Goal: Task Accomplishment & Management: Use online tool/utility

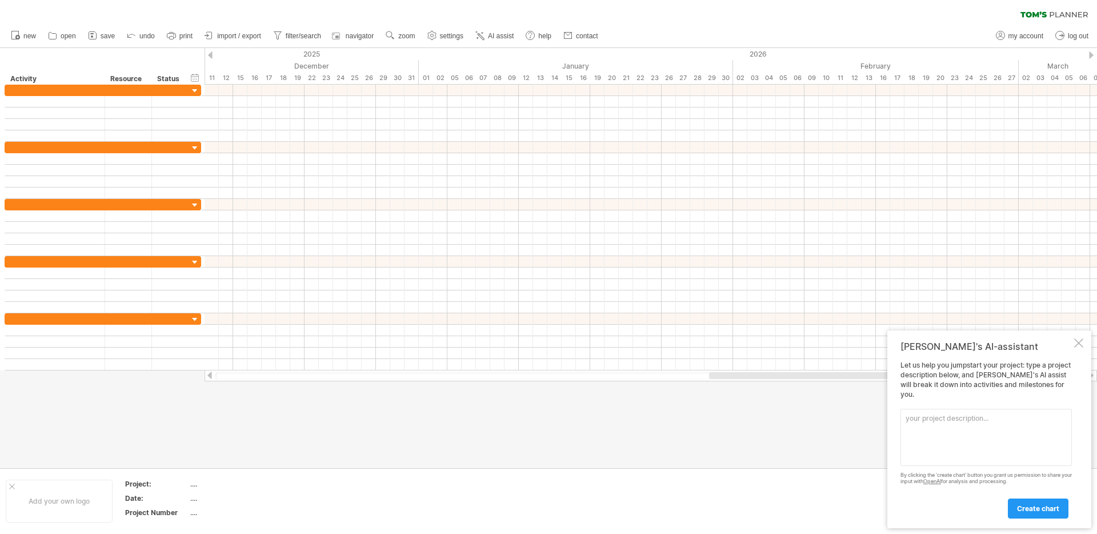
click at [943, 436] on textarea at bounding box center [985, 436] width 171 height 57
paste textarea "Data Infrastructure and Object System Development (Months 1-3)"
click at [931, 430] on textarea "a 9-month project. 1-3 month: Data Infrastructure and Object System Development…" at bounding box center [985, 436] width 171 height 57
click at [983, 426] on textarea "a 9-month project. 1-3 month: Data annotation and dataset creation; and Object …" at bounding box center [985, 436] width 171 height 57
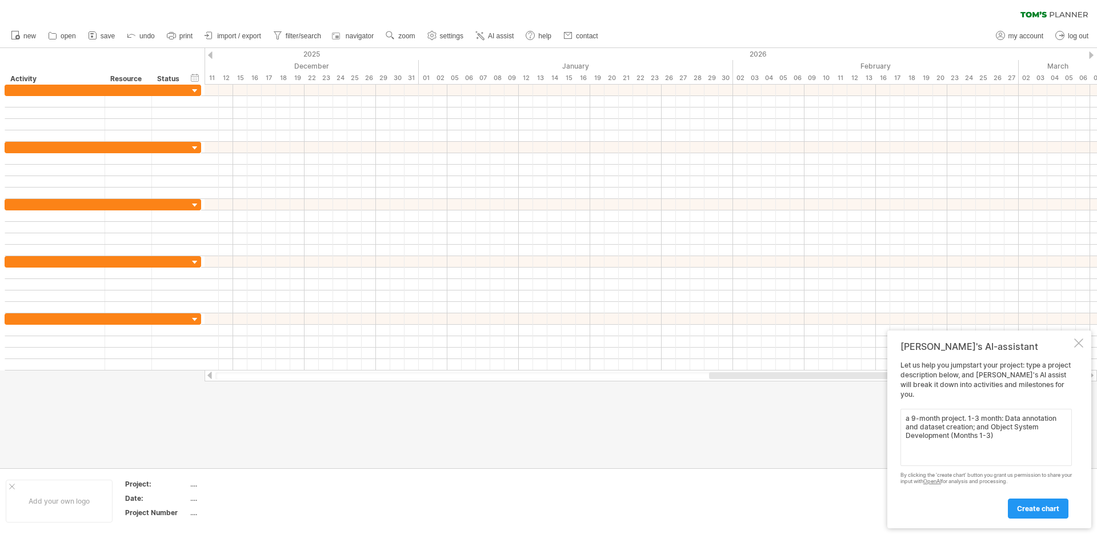
click at [983, 426] on textarea "a 9-month project. 1-3 month: Data annotation and dataset creation; and Object …" at bounding box center [985, 436] width 171 height 57
click at [1011, 426] on textarea "a 9-month project. 1-3 month: Data annotation and dataset creation; baseline Ob…" at bounding box center [985, 436] width 171 height 57
click at [1037, 427] on textarea "a 9-month project. 1-3 month: Data annotation and dataset creation; baseline AI…" at bounding box center [985, 436] width 171 height 57
drag, startPoint x: 939, startPoint y: 434, endPoint x: 1064, endPoint y: 432, distance: 124.5
click at [1064, 432] on textarea "a 9-month project. 1-3 month: Data annotation and dataset creation; baseline AI…" at bounding box center [985, 436] width 171 height 57
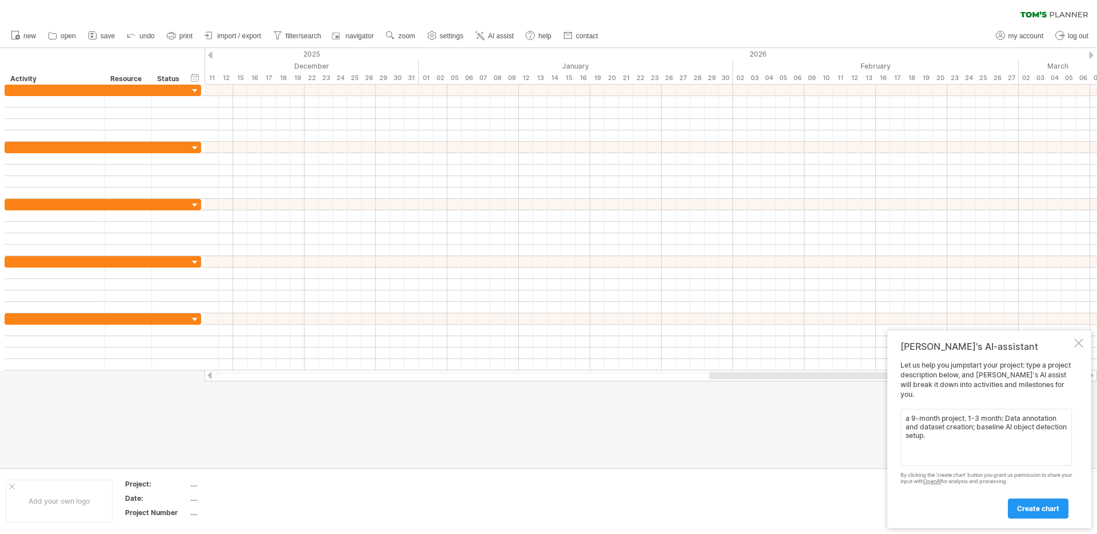
click at [969, 418] on textarea "a 9-month project. 1-3 month: Data annotation and dataset creation; baseline AI…" at bounding box center [985, 436] width 171 height 57
click at [976, 420] on textarea "a 9-month project. 1-3 month: Data annotation and dataset creation; baseline AI…" at bounding box center [985, 436] width 171 height 57
click at [1024, 441] on textarea "a 9-month project. starting from [DATE]. 1-3 month: Data annotation and dataset…" at bounding box center [985, 436] width 171 height 57
paste textarea "Lifelong Learning Novel"
click at [1011, 447] on textarea "a 9-month project. starting from [DATE]. 1-3 month: Data annotation and dataset…" at bounding box center [985, 436] width 171 height 57
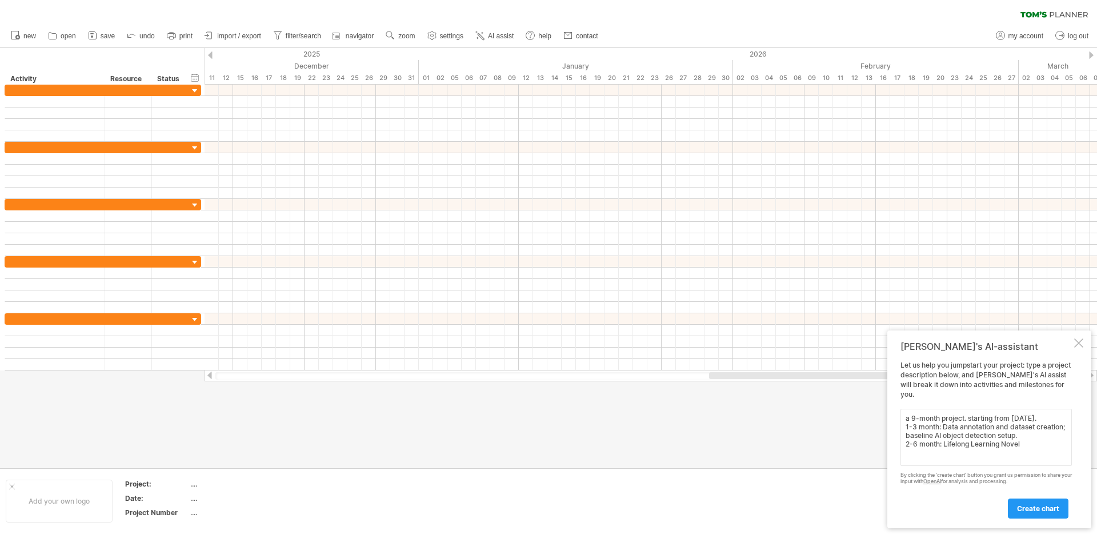
click at [1011, 447] on textarea "a 9-month project. starting from [DATE]. 1-3 month: Data annotation and dataset…" at bounding box center [985, 436] width 171 height 57
paste textarea "Validation in Lab Settings and Dissemination"
click at [1027, 451] on textarea "a 9-month project. starting from [DATE]. 1-3 month: Data annotation and dataset…" at bounding box center [985, 436] width 171 height 57
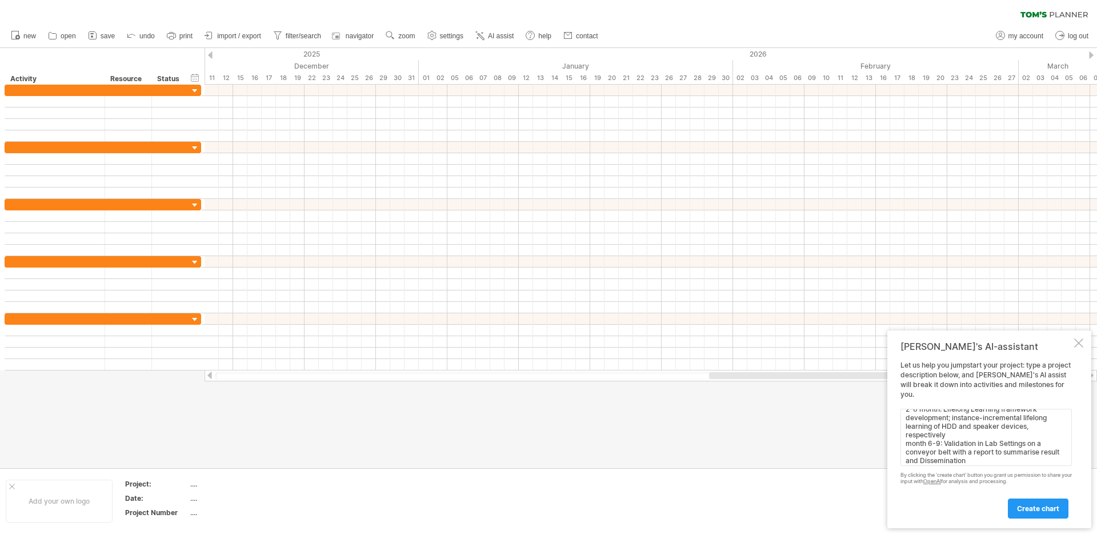
scroll to position [43, 0]
click at [1016, 463] on textarea "a 9-month project. starting from [DATE]. 1-3 month: Data annotation and dataset…" at bounding box center [985, 436] width 171 height 57
type textarea "a 9-month project. starting from [DATE]. 1-3 month: Data annotation and dataset…"
click at [1043, 512] on link "create chart" at bounding box center [1038, 508] width 61 height 20
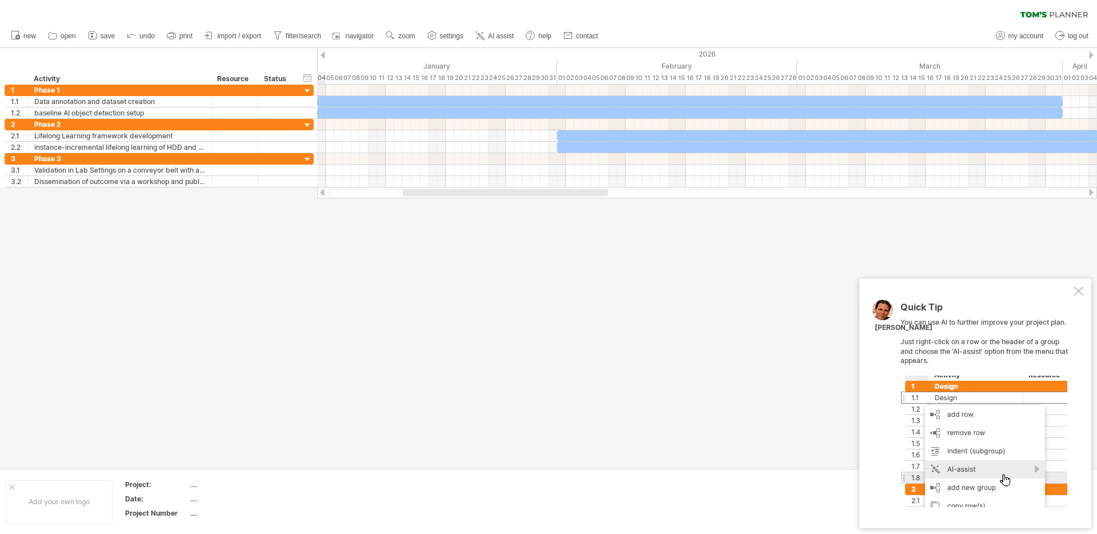
click at [1076, 293] on div at bounding box center [1078, 290] width 9 height 9
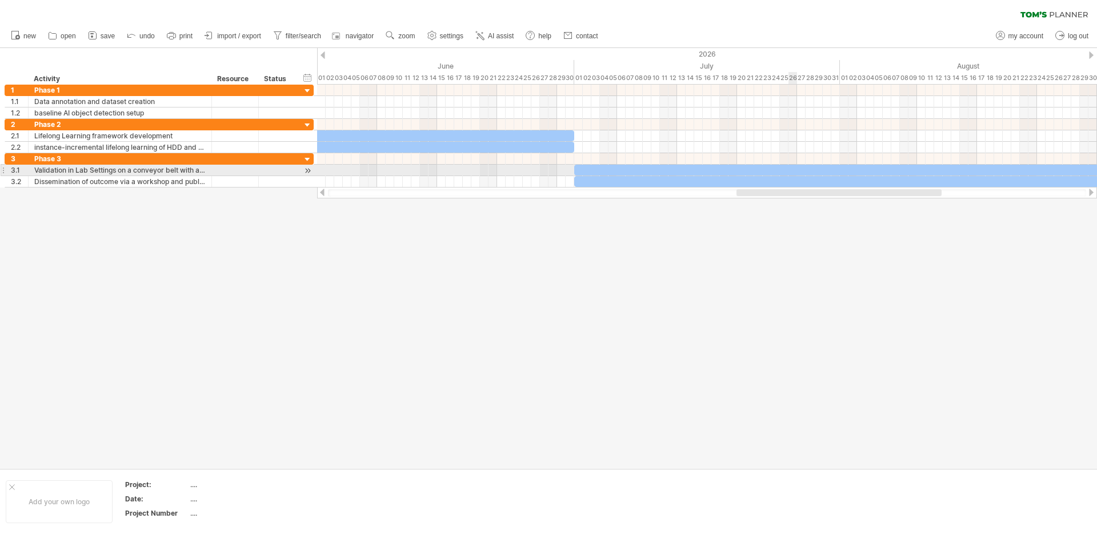
drag, startPoint x: 459, startPoint y: 191, endPoint x: 803, endPoint y: 173, distance: 343.8
click at [803, 173] on div "Trying to reach [DOMAIN_NAME] Connected again... 0% clear filter new 1" at bounding box center [548, 267] width 1097 height 534
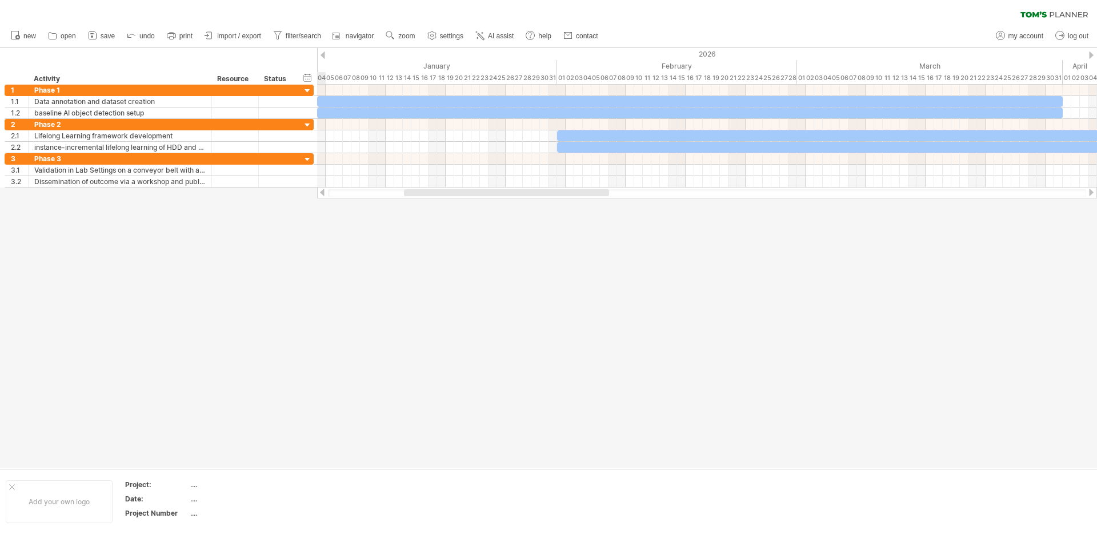
drag, startPoint x: 807, startPoint y: 193, endPoint x: 465, endPoint y: 203, distance: 341.8
click at [465, 203] on div "Trying to reach [DOMAIN_NAME] Connected again... 0% clear filter new 1" at bounding box center [548, 267] width 1097 height 534
drag, startPoint x: 488, startPoint y: 193, endPoint x: 480, endPoint y: 192, distance: 8.1
click at [480, 192] on div at bounding box center [497, 192] width 205 height 7
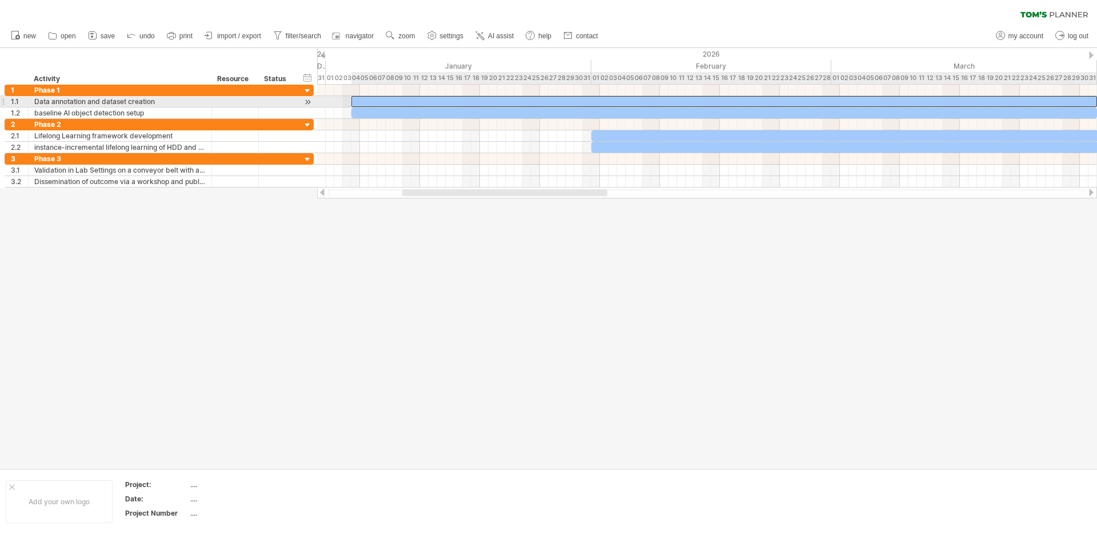
click at [444, 101] on div at bounding box center [723, 101] width 745 height 11
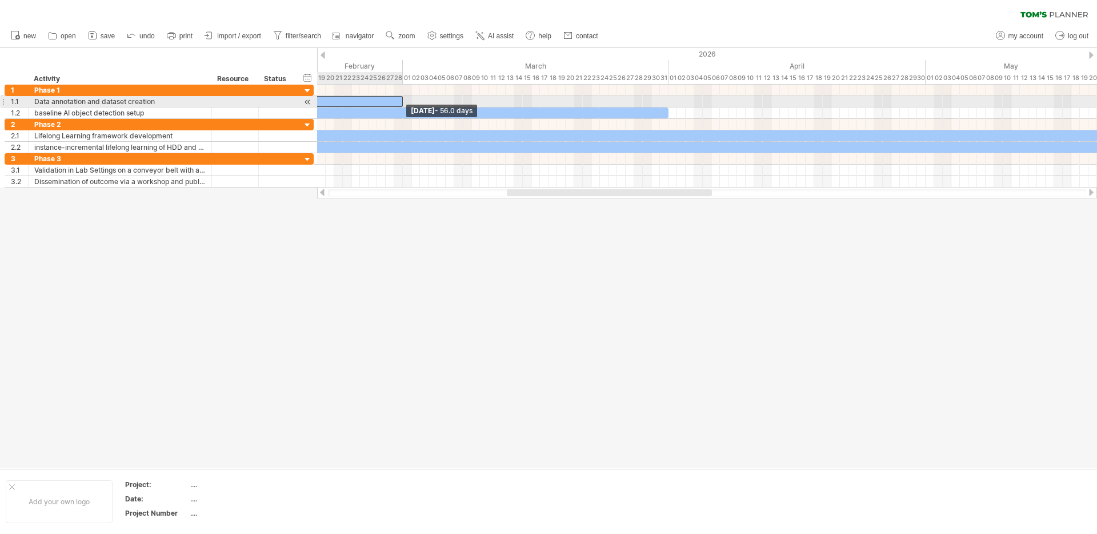
drag, startPoint x: 668, startPoint y: 103, endPoint x: 402, endPoint y: 106, distance: 266.2
click at [402, 106] on span at bounding box center [402, 101] width 5 height 11
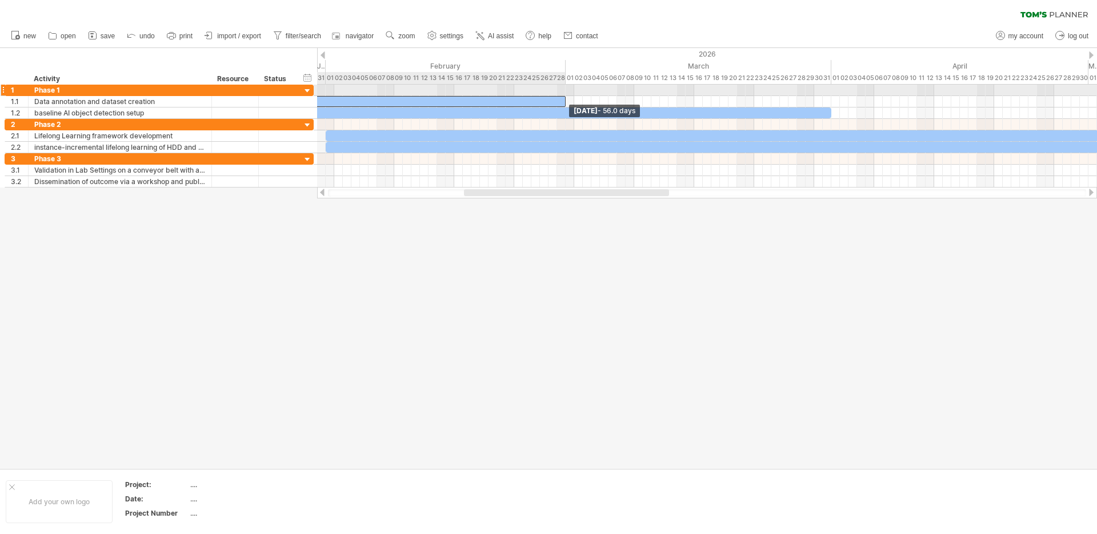
click at [563, 95] on div "[DATE] - 56.0 days [DATE]" at bounding box center [707, 136] width 780 height 103
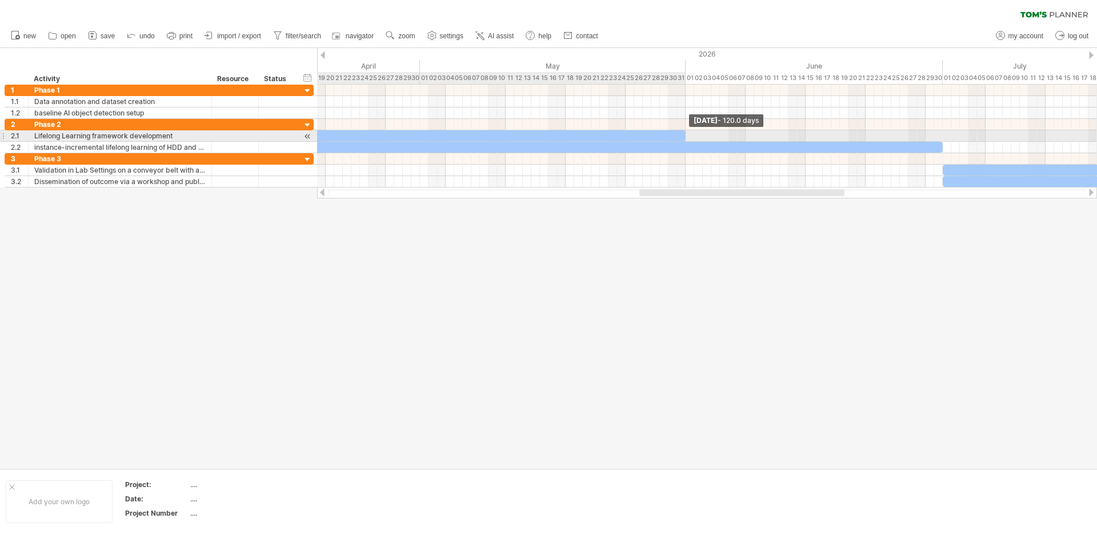
drag, startPoint x: 941, startPoint y: 133, endPoint x: 682, endPoint y: 135, distance: 258.8
click at [682, 136] on div at bounding box center [171, 135] width 1028 height 11
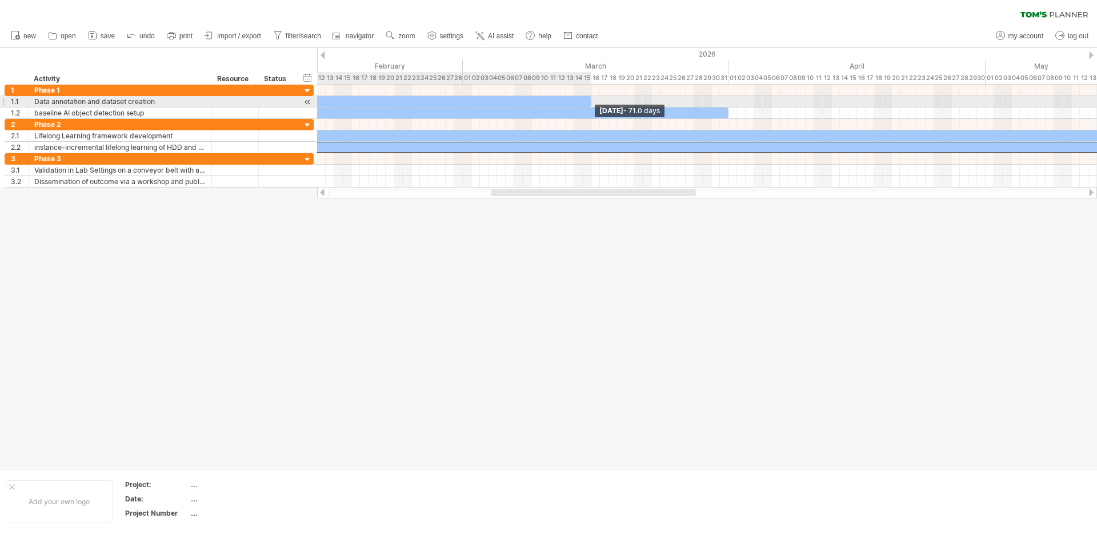
drag, startPoint x: 463, startPoint y: 101, endPoint x: 590, endPoint y: 99, distance: 126.8
click at [590, 99] on span at bounding box center [591, 101] width 5 height 11
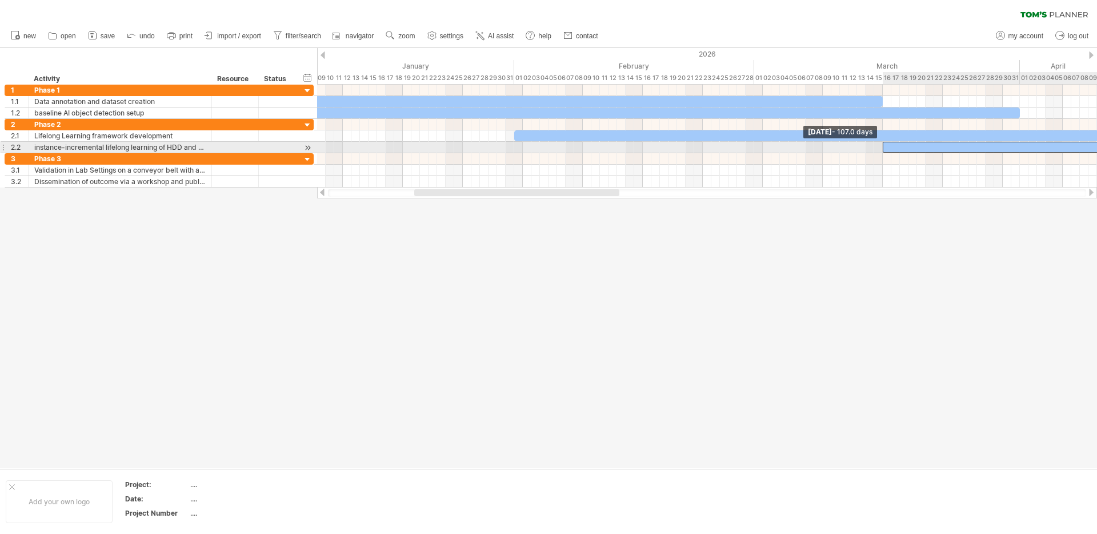
drag, startPoint x: 515, startPoint y: 148, endPoint x: 883, endPoint y: 151, distance: 367.3
click at [883, 151] on span at bounding box center [882, 147] width 5 height 11
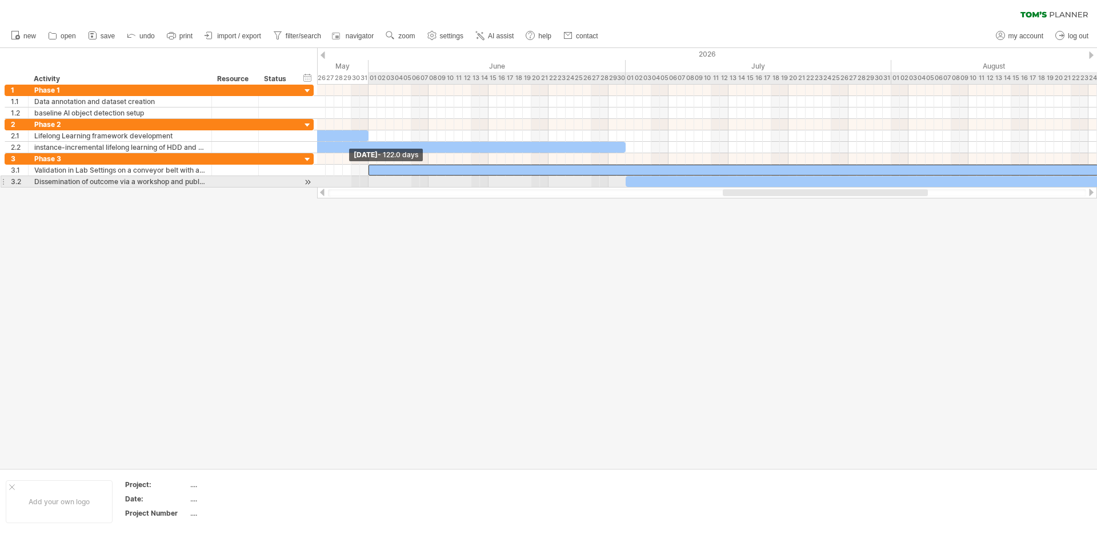
drag, startPoint x: 626, startPoint y: 170, endPoint x: 369, endPoint y: 178, distance: 257.2
click at [369, 178] on div "[DATE] - 71.0 days [DATE] - 122.0 days" at bounding box center [707, 136] width 780 height 103
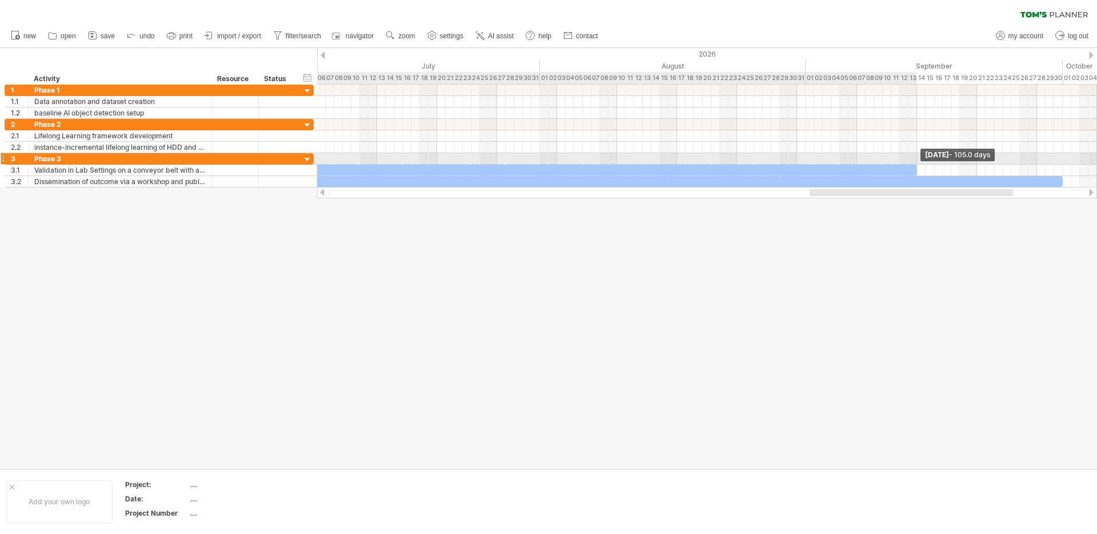
drag, startPoint x: 1060, startPoint y: 168, endPoint x: 914, endPoint y: 163, distance: 145.8
click at [914, 163] on div "[DATE] - 105.0 days [DATE] - 122.0 days" at bounding box center [707, 136] width 780 height 103
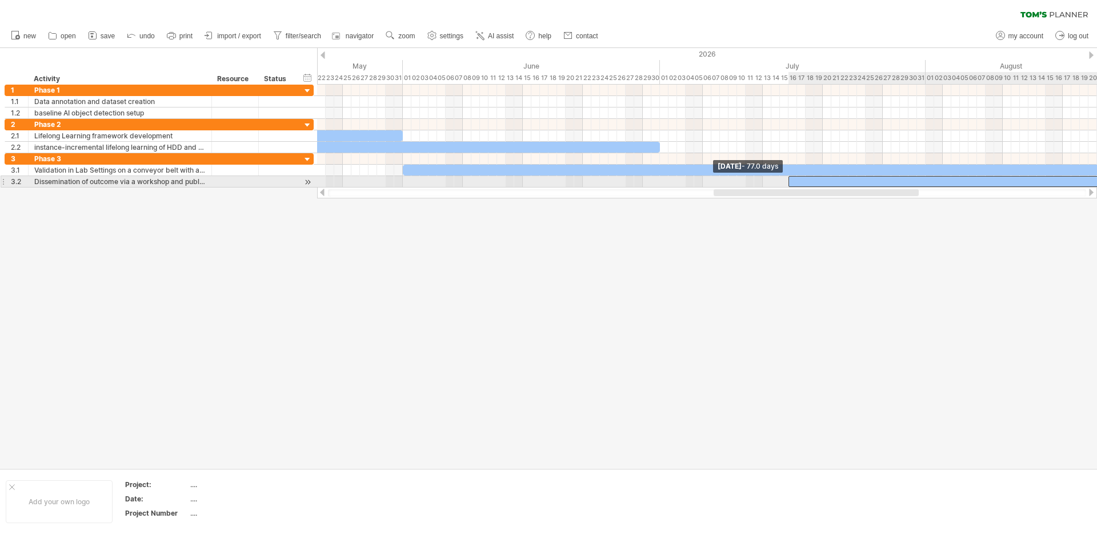
drag, startPoint x: 662, startPoint y: 183, endPoint x: 791, endPoint y: 175, distance: 129.4
click at [791, 176] on div at bounding box center [1118, 181] width 660 height 11
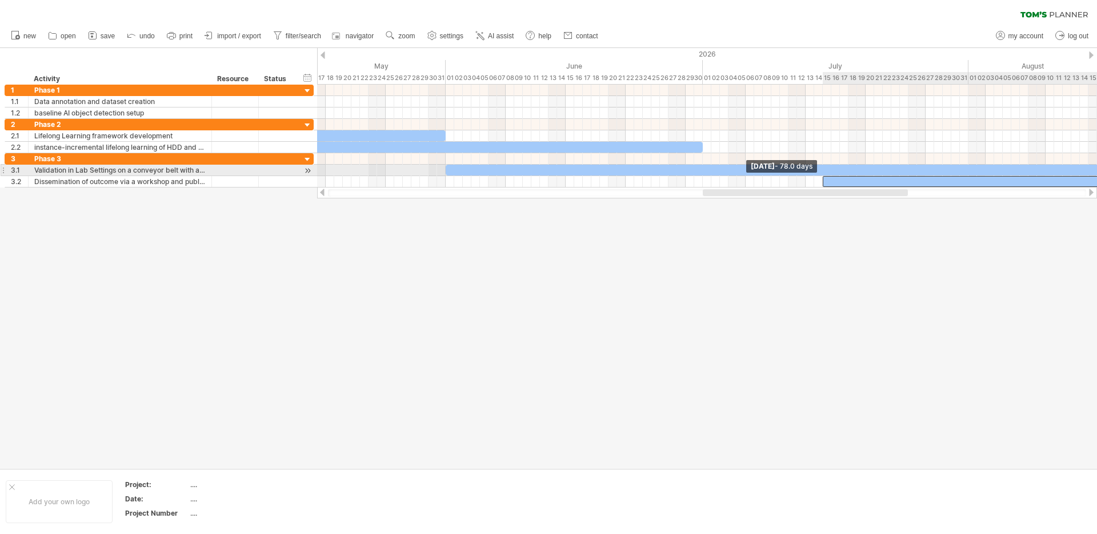
drag, startPoint x: 833, startPoint y: 181, endPoint x: 825, endPoint y: 167, distance: 15.1
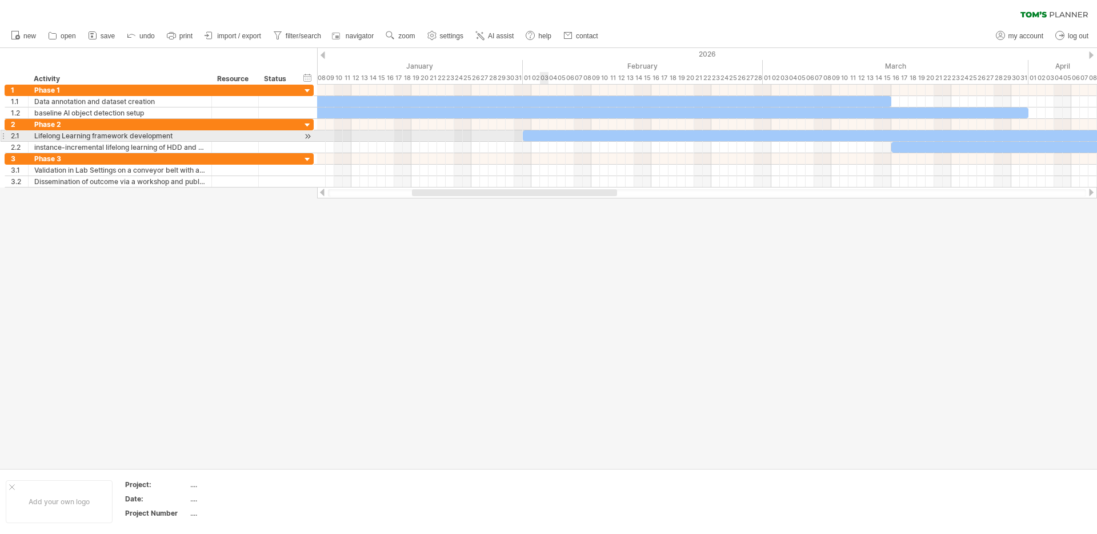
click at [543, 131] on div at bounding box center [1037, 135] width 1028 height 11
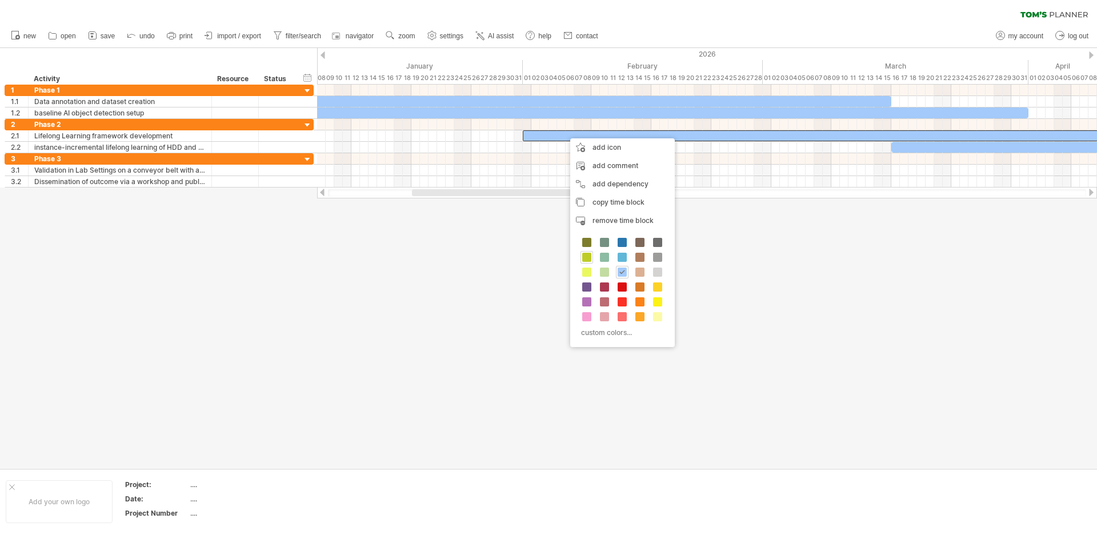
click at [590, 256] on span at bounding box center [586, 256] width 9 height 9
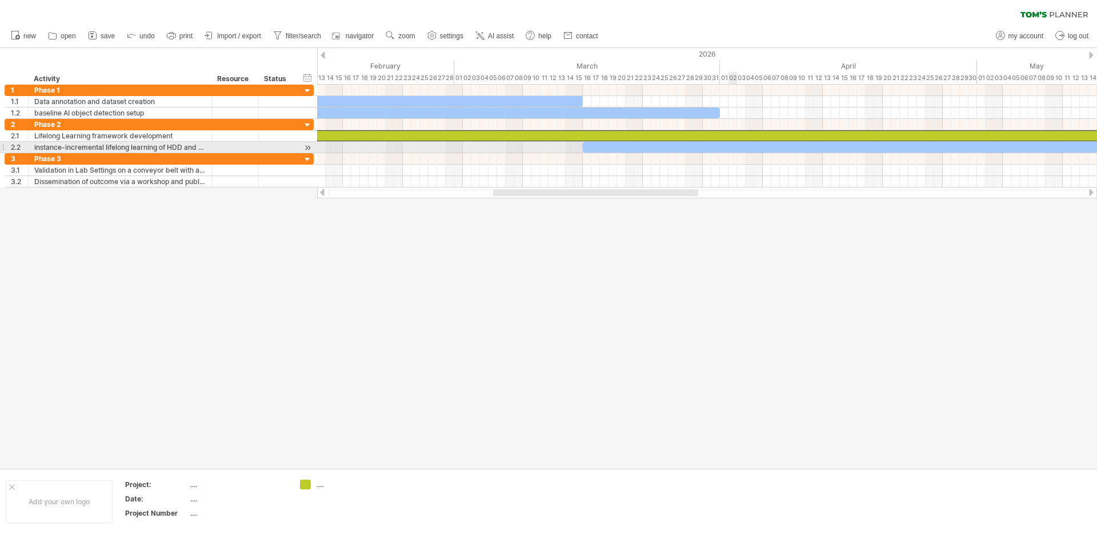
click at [734, 148] on div at bounding box center [1041, 147] width 917 height 11
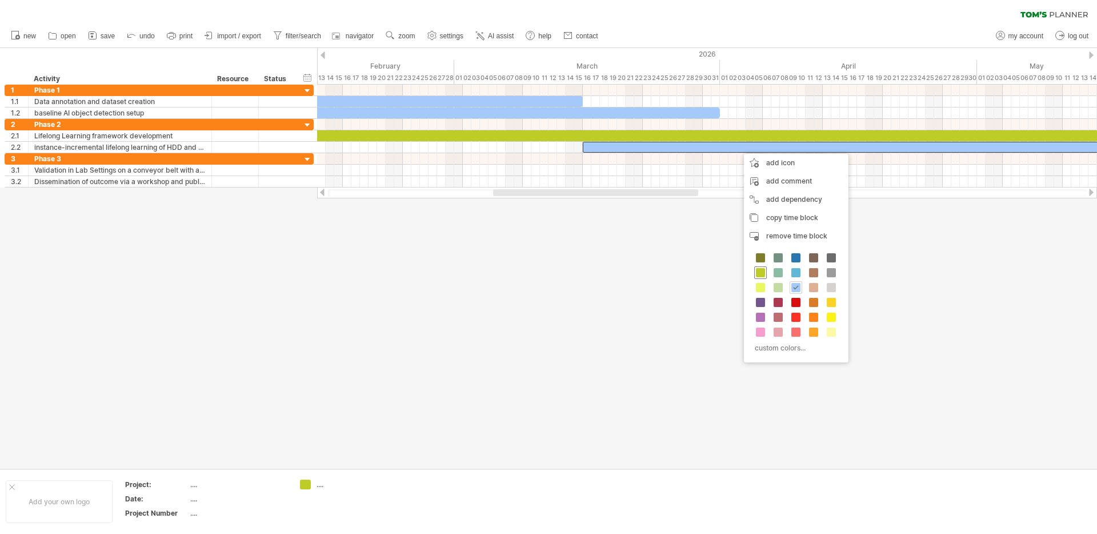
click at [761, 273] on span at bounding box center [760, 272] width 9 height 9
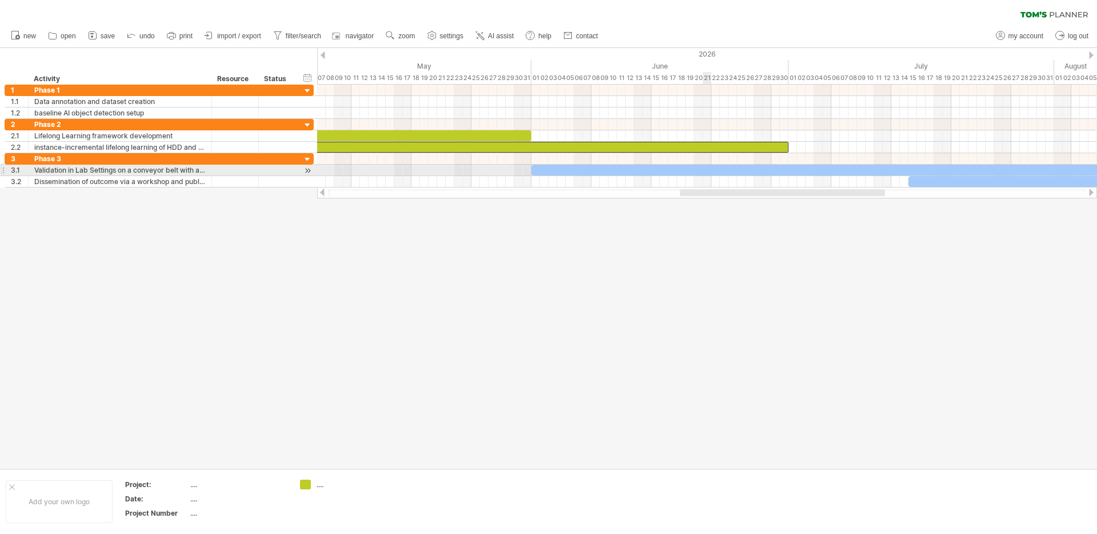
click at [707, 169] on div at bounding box center [981, 170] width 900 height 11
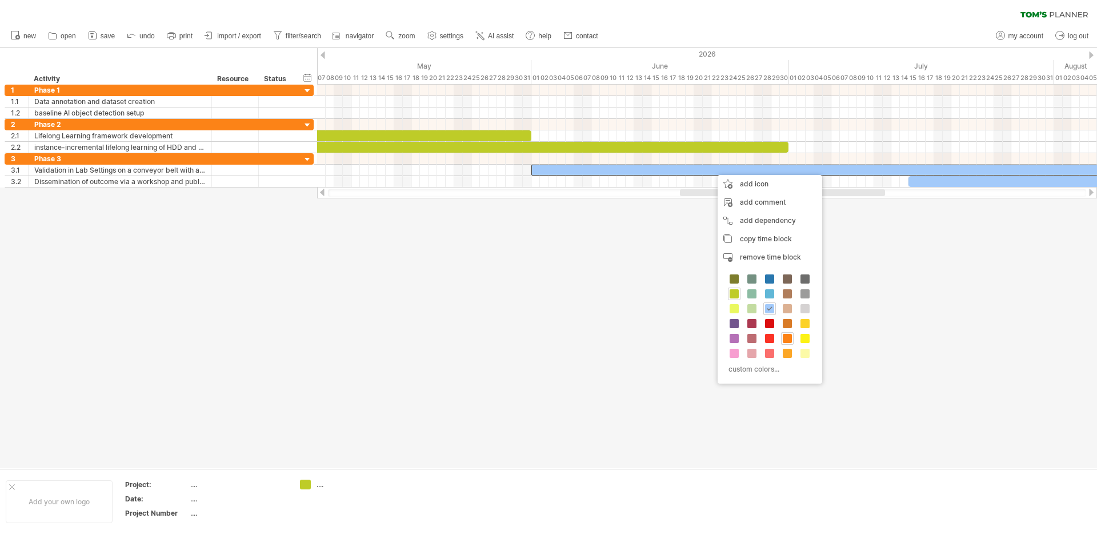
click at [788, 341] on span at bounding box center [787, 338] width 9 height 9
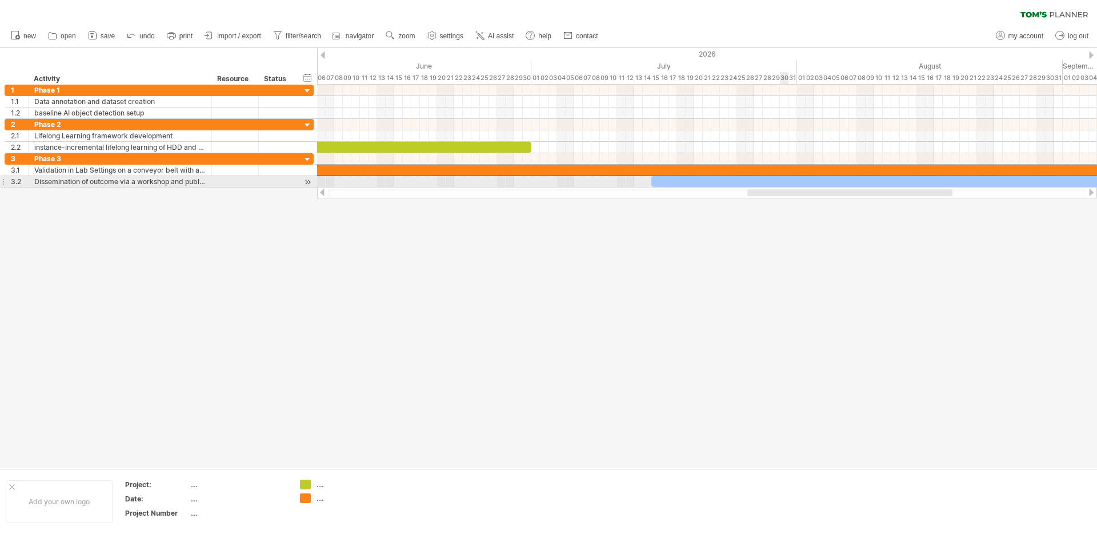
click at [788, 182] on div at bounding box center [985, 181] width 668 height 11
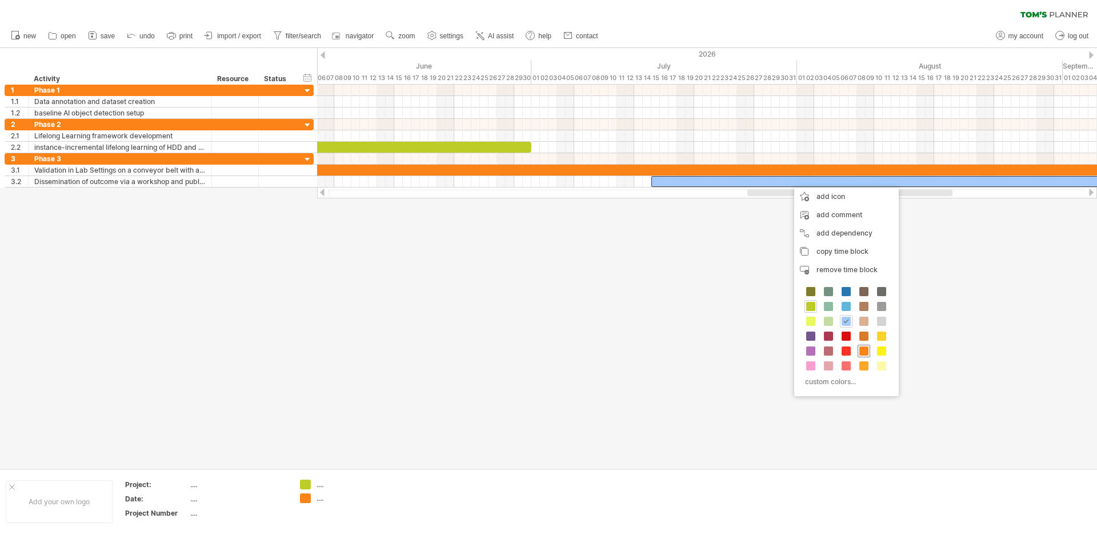
click at [866, 351] on span at bounding box center [863, 350] width 9 height 9
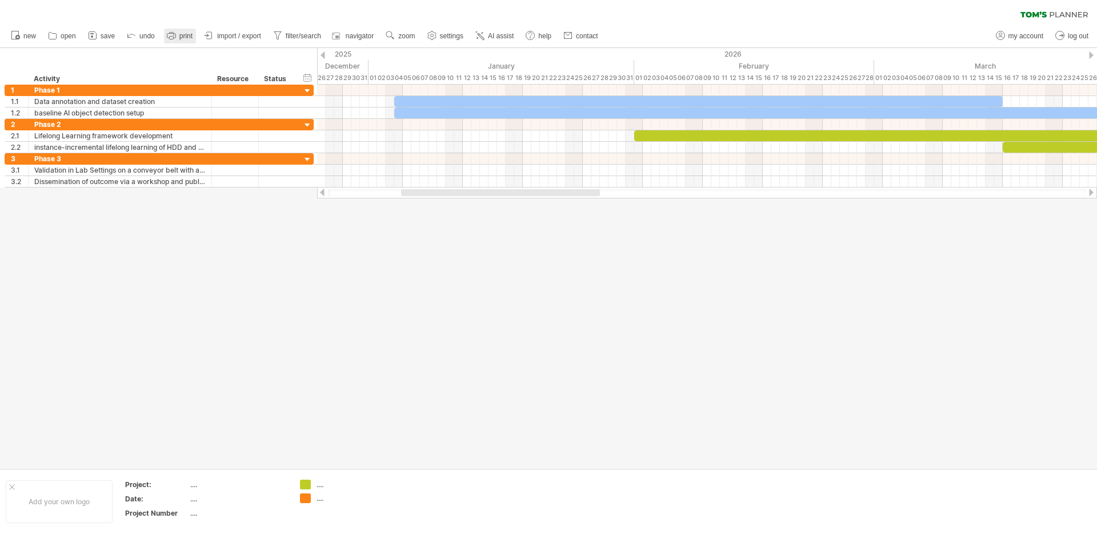
click at [187, 39] on span "print" at bounding box center [185, 36] width 13 height 8
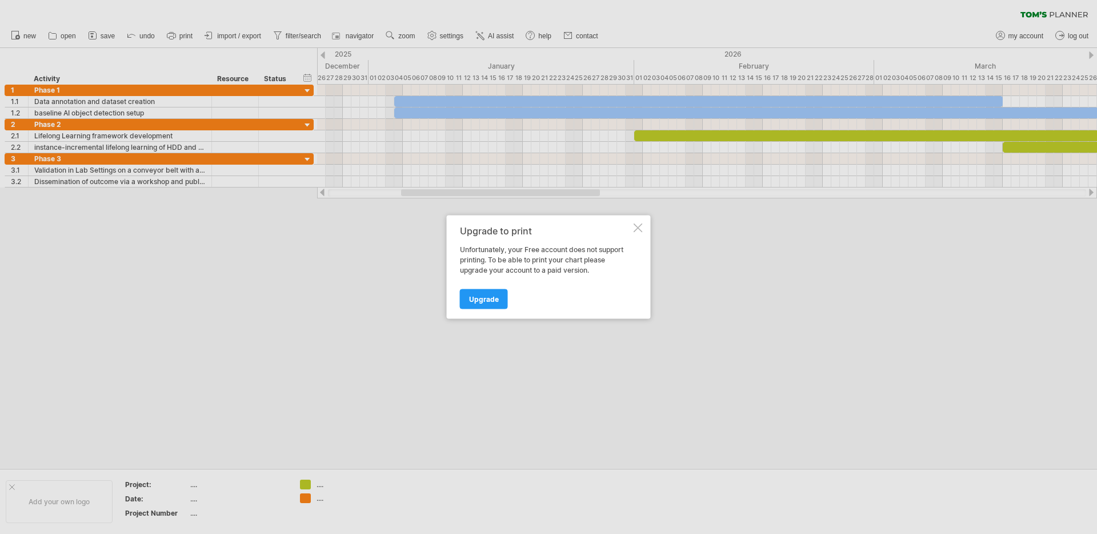
click at [639, 230] on div at bounding box center [638, 227] width 9 height 9
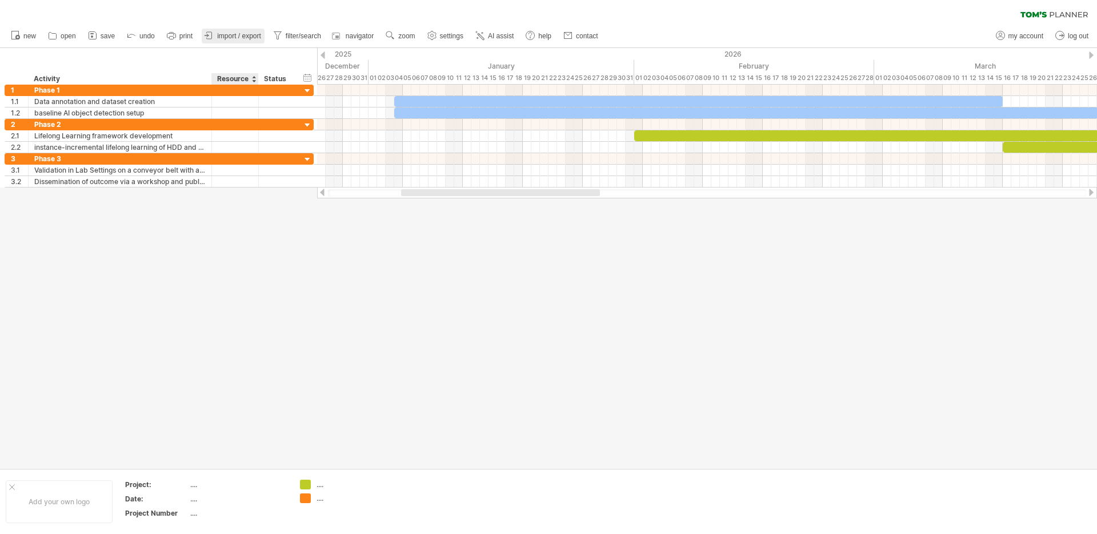
click at [239, 43] on link "import / export" at bounding box center [233, 36] width 63 height 15
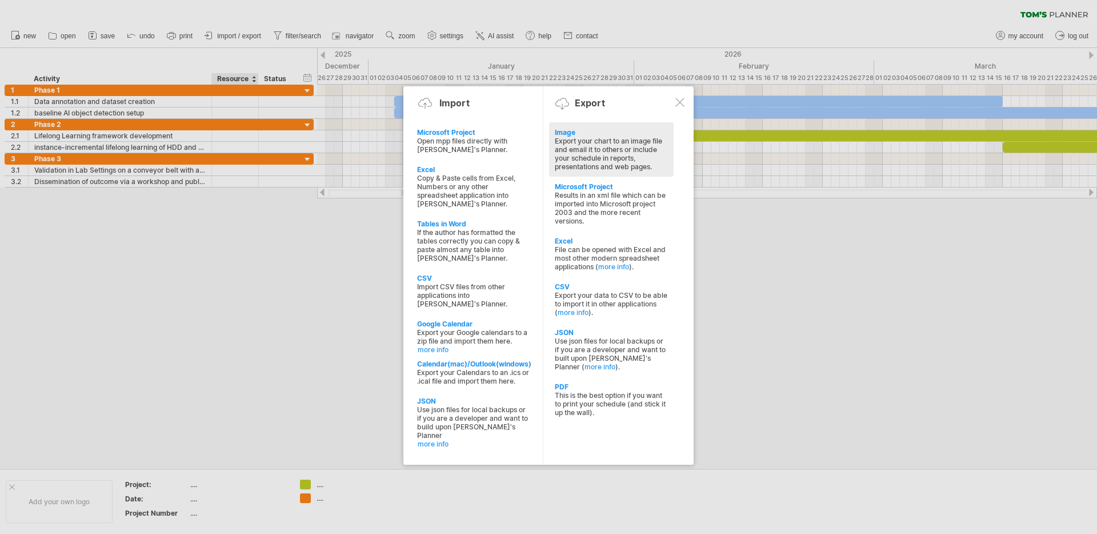
click at [602, 158] on div "Export your chart to an image file and email it to others or include your sched…" at bounding box center [611, 154] width 113 height 34
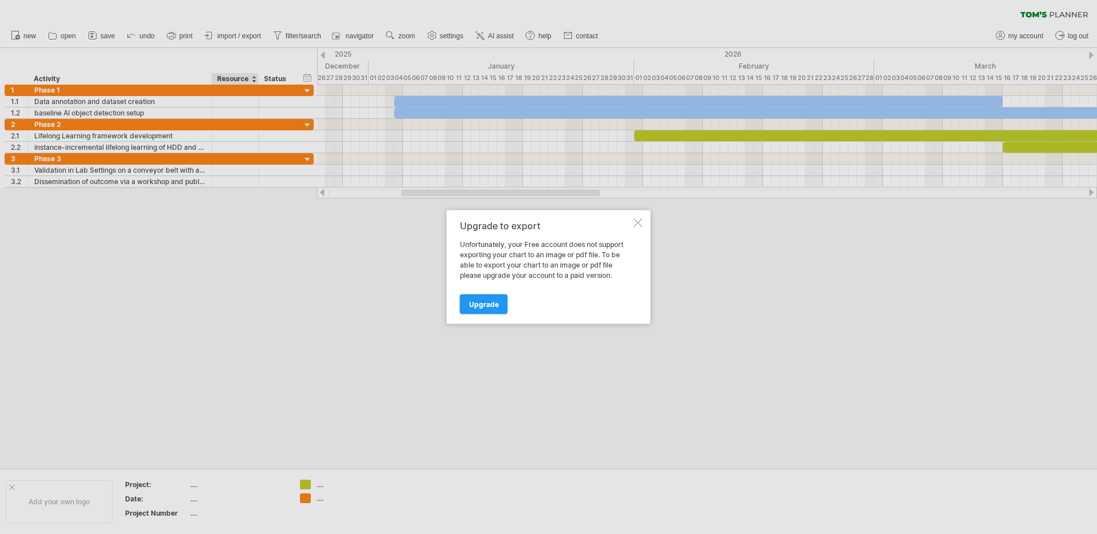
click at [635, 222] on div at bounding box center [638, 222] width 9 height 9
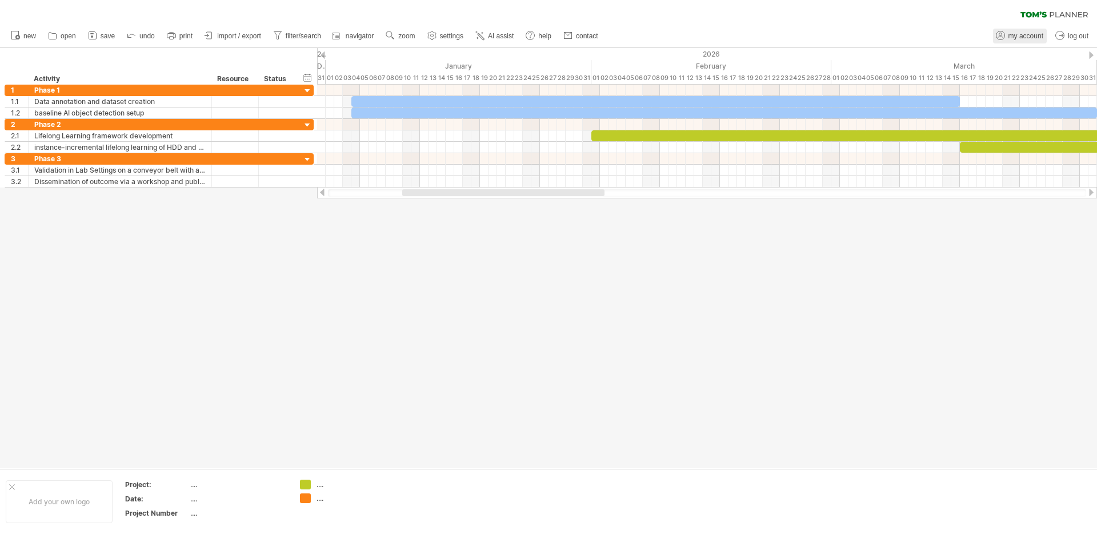
click at [1021, 35] on span "my account" at bounding box center [1025, 36] width 35 height 8
type input "**********"
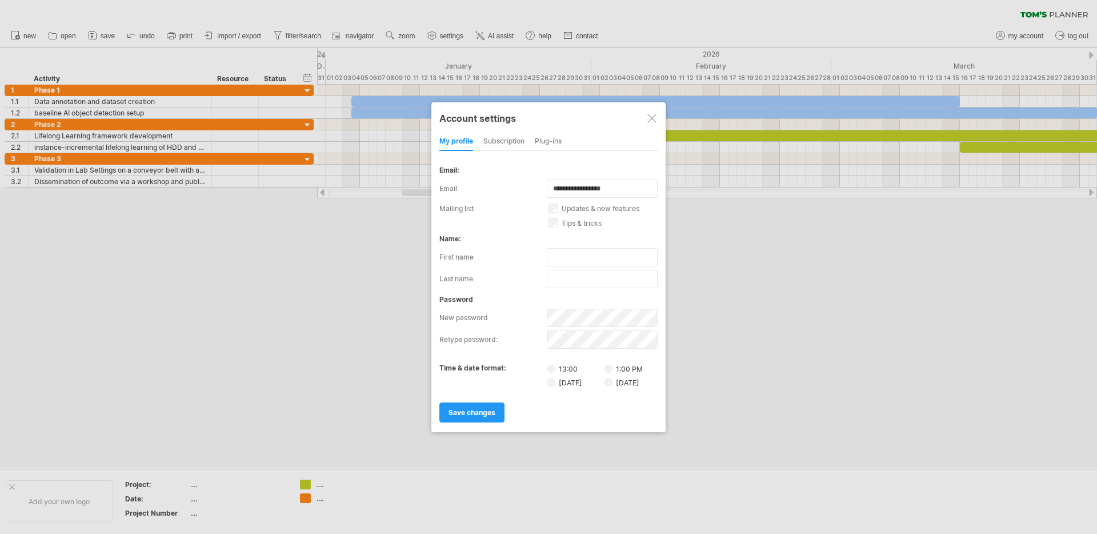
click at [508, 142] on div "subscription" at bounding box center [503, 142] width 41 height 18
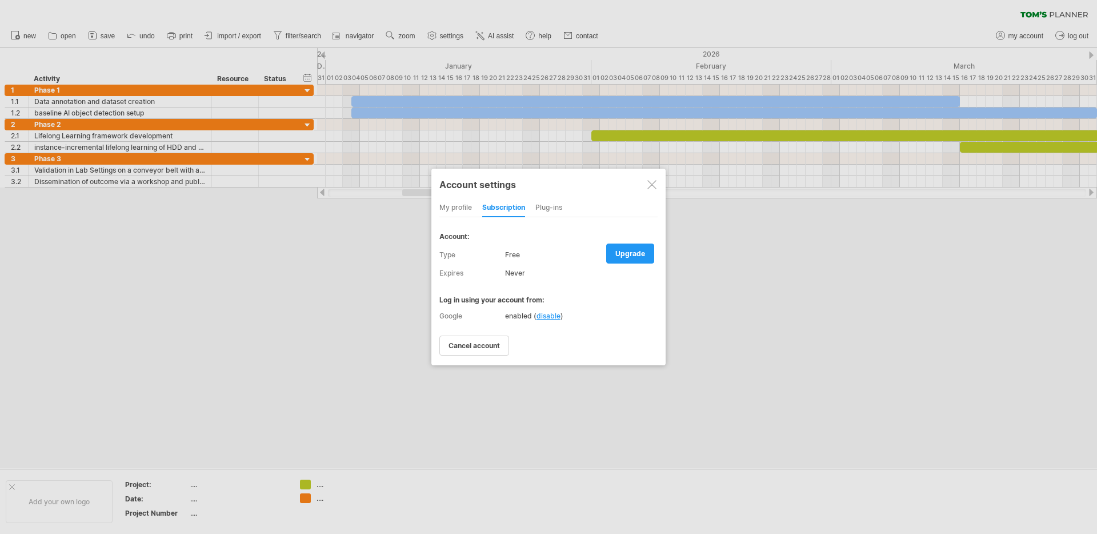
click at [552, 206] on div "Plug-ins" at bounding box center [548, 208] width 27 height 18
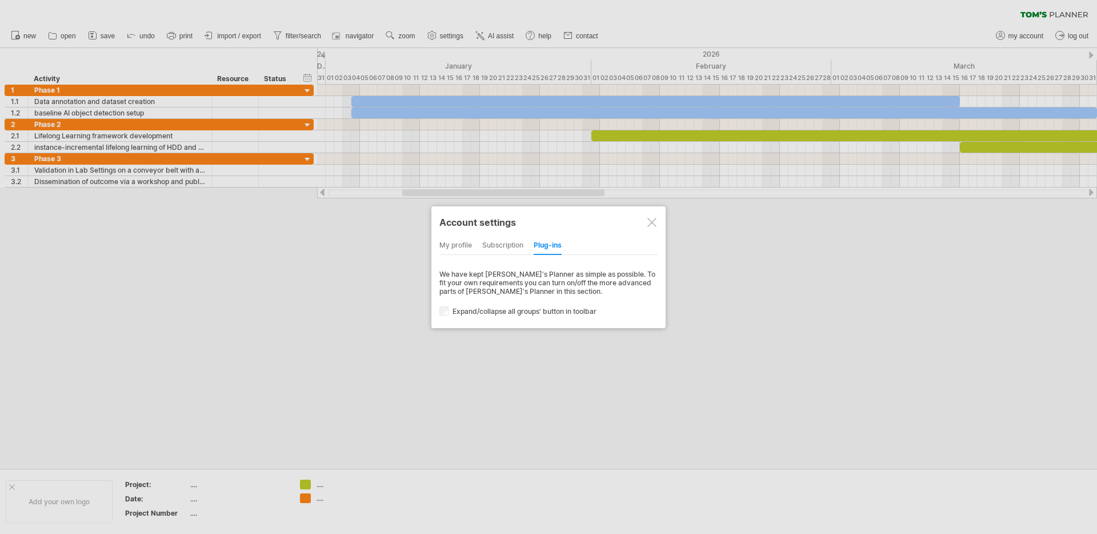
click at [451, 241] on div "my profile" at bounding box center [455, 246] width 33 height 18
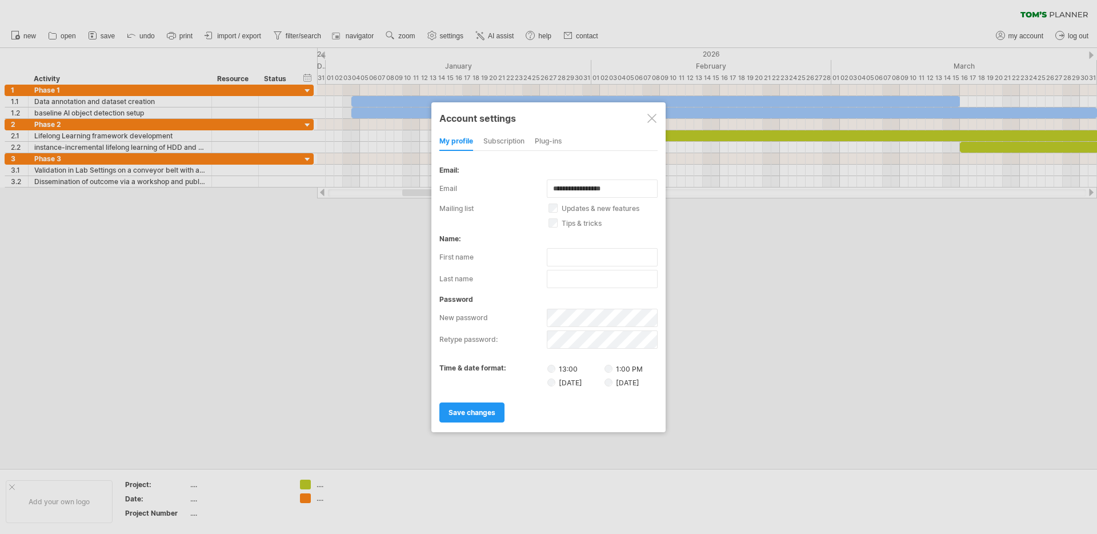
click at [648, 116] on div at bounding box center [651, 118] width 9 height 9
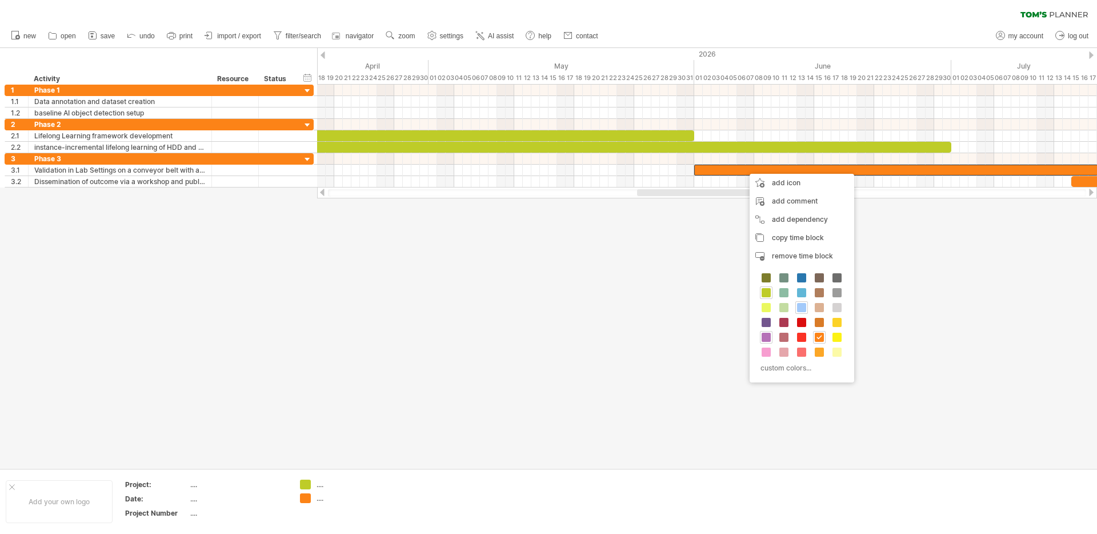
click at [765, 339] on span at bounding box center [765, 336] width 9 height 9
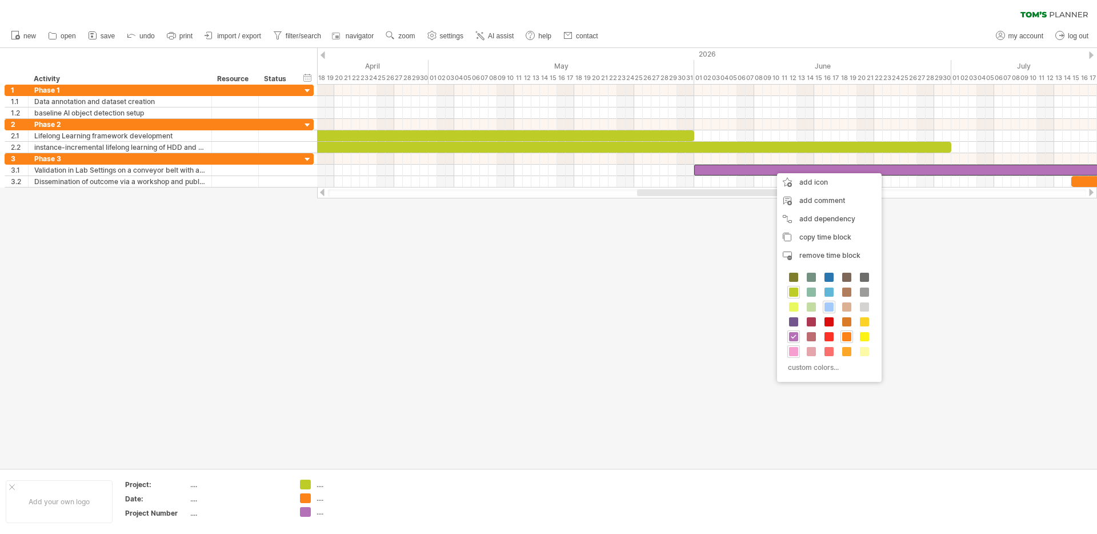
click at [794, 348] on span at bounding box center [793, 351] width 9 height 9
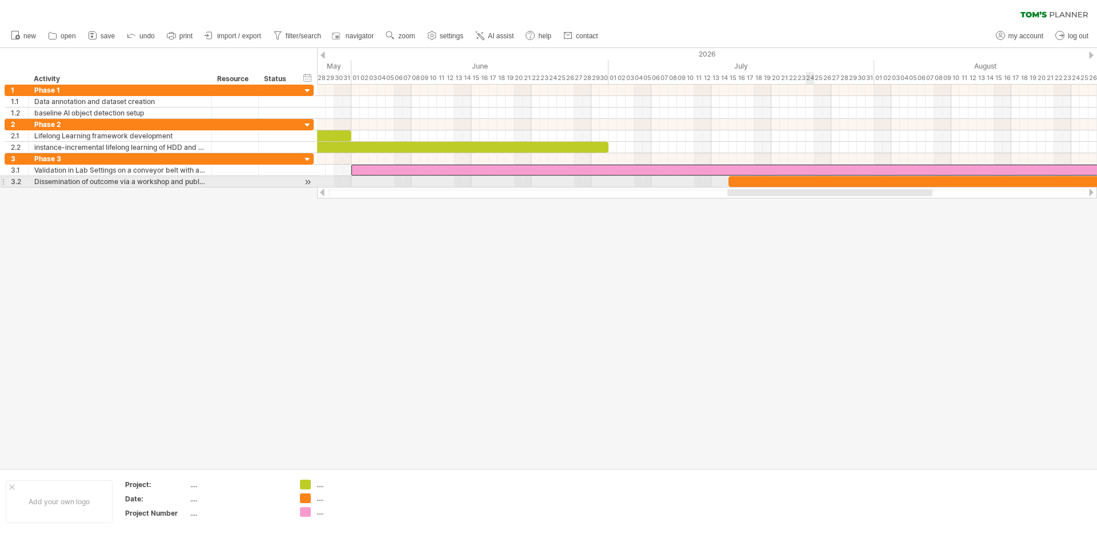
click at [812, 178] on div at bounding box center [1062, 181] width 668 height 11
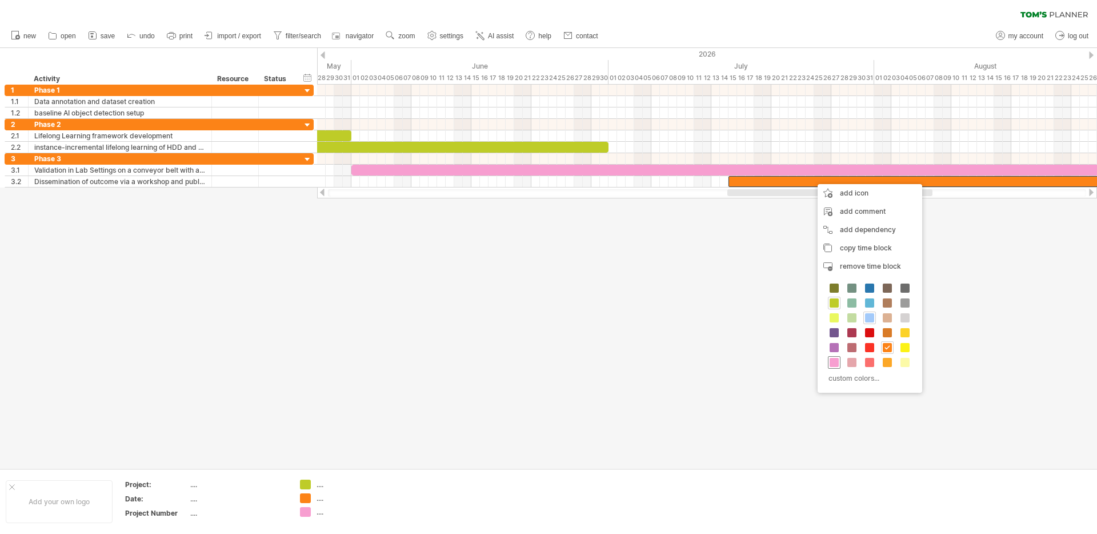
click at [837, 360] on span at bounding box center [833, 362] width 9 height 9
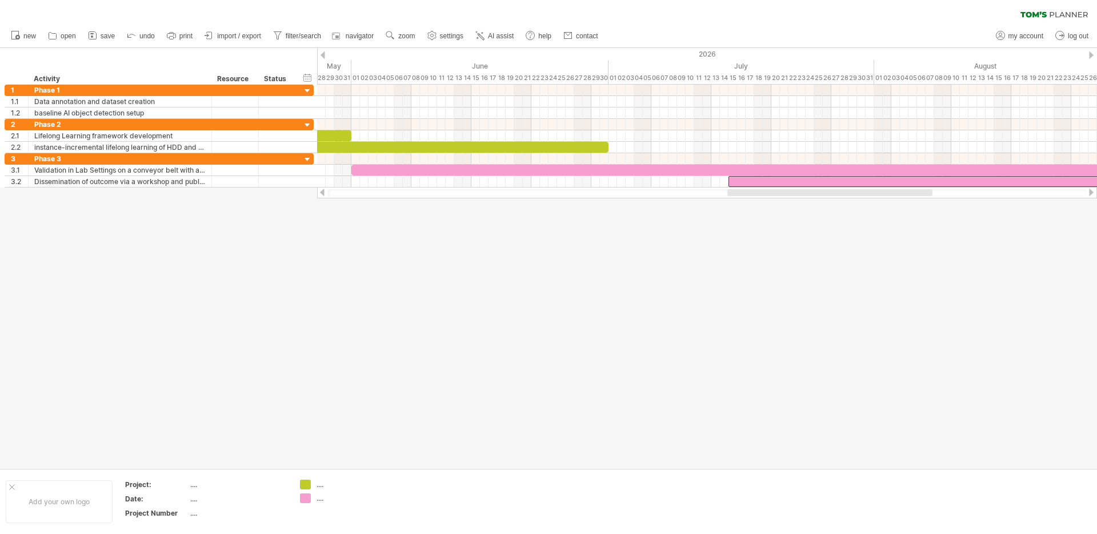
click at [612, 263] on div at bounding box center [548, 258] width 1097 height 420
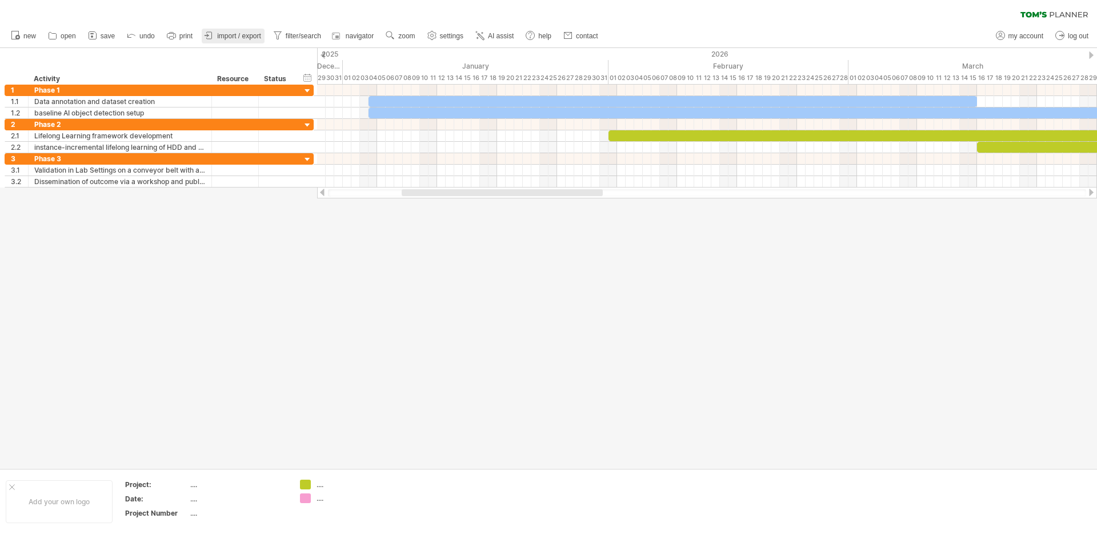
click at [229, 36] on span "import / export" at bounding box center [239, 36] width 44 height 8
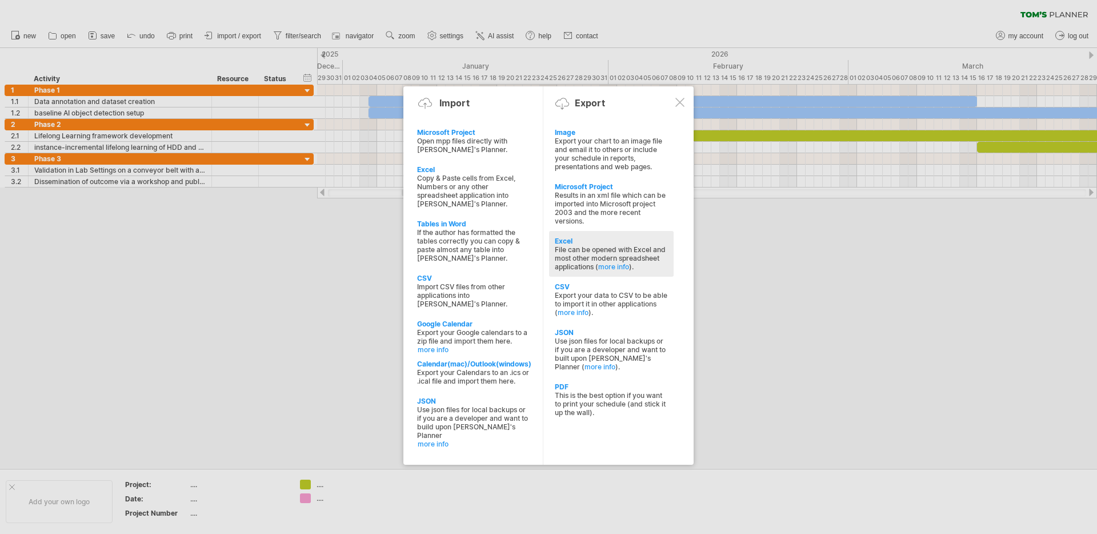
click at [567, 242] on div "Excel" at bounding box center [611, 241] width 113 height 9
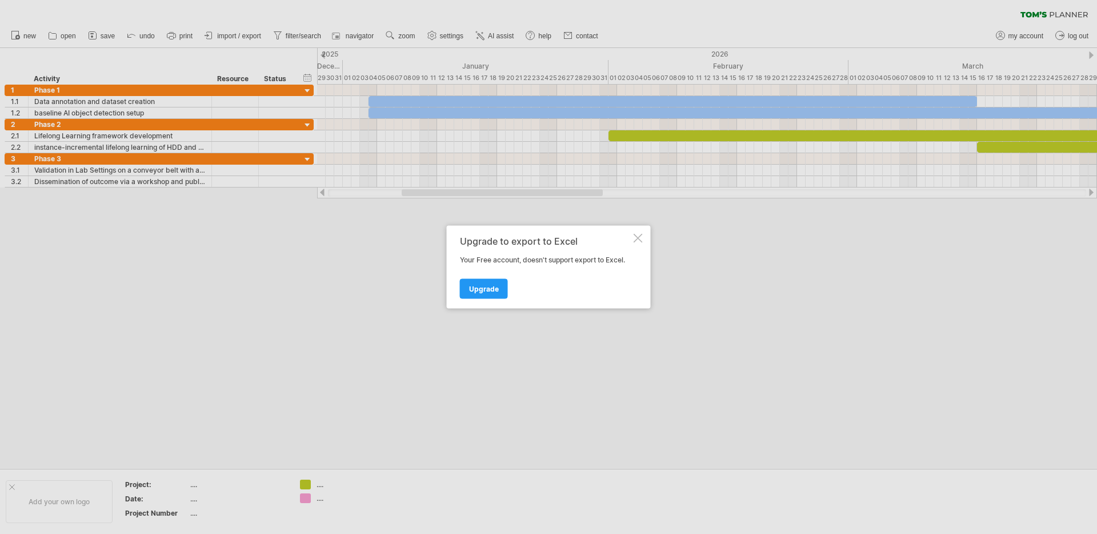
click at [635, 241] on div at bounding box center [638, 238] width 9 height 9
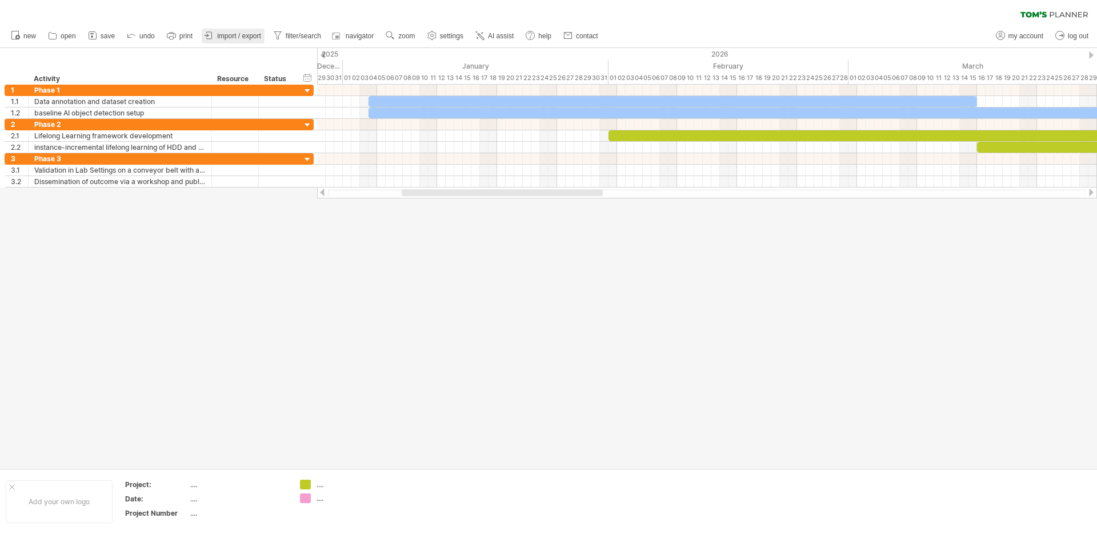
click at [238, 30] on link "import / export" at bounding box center [233, 36] width 63 height 15
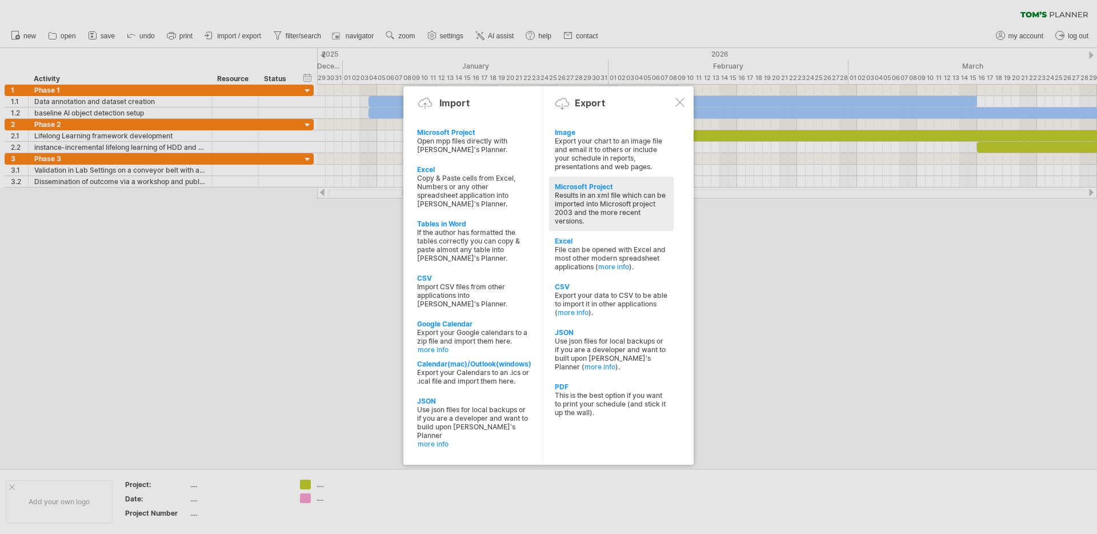
click at [574, 185] on div "Microsoft Project" at bounding box center [611, 186] width 113 height 9
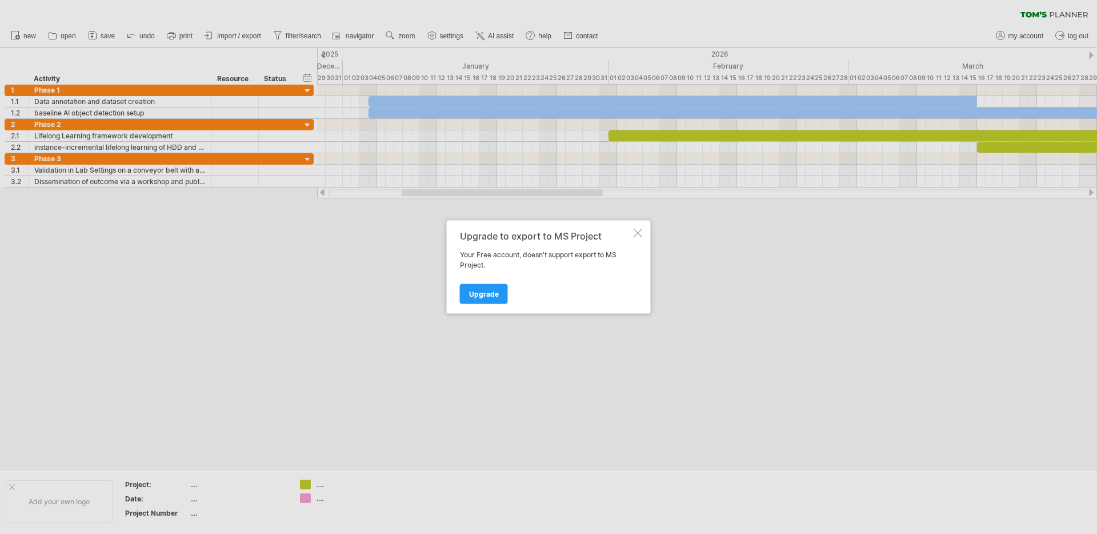
click at [639, 229] on div at bounding box center [638, 233] width 9 height 9
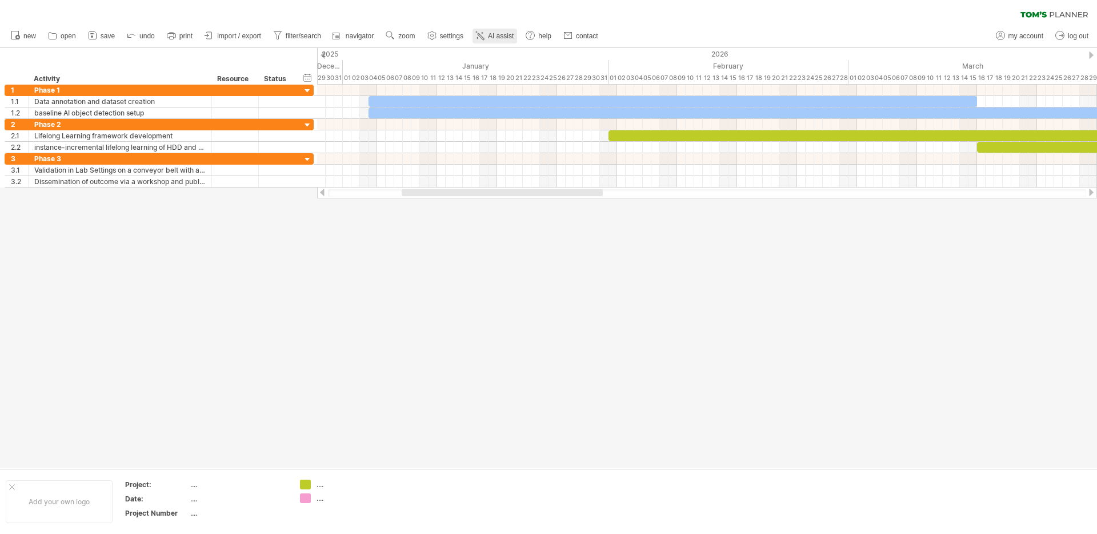
click at [490, 37] on span "AI assist" at bounding box center [501, 36] width 26 height 8
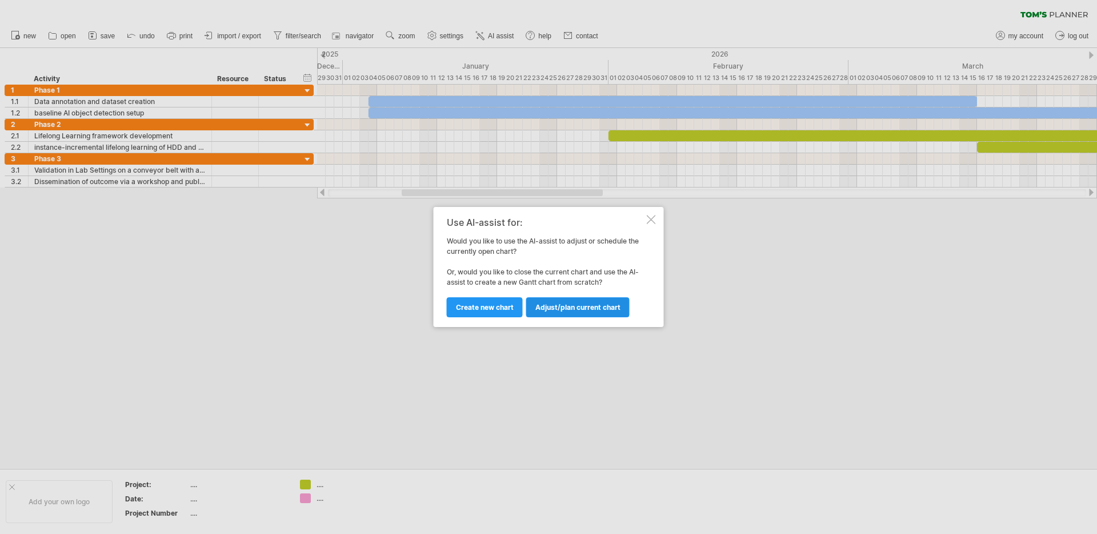
click at [563, 306] on span "Adjust/plan current chart" at bounding box center [577, 307] width 85 height 9
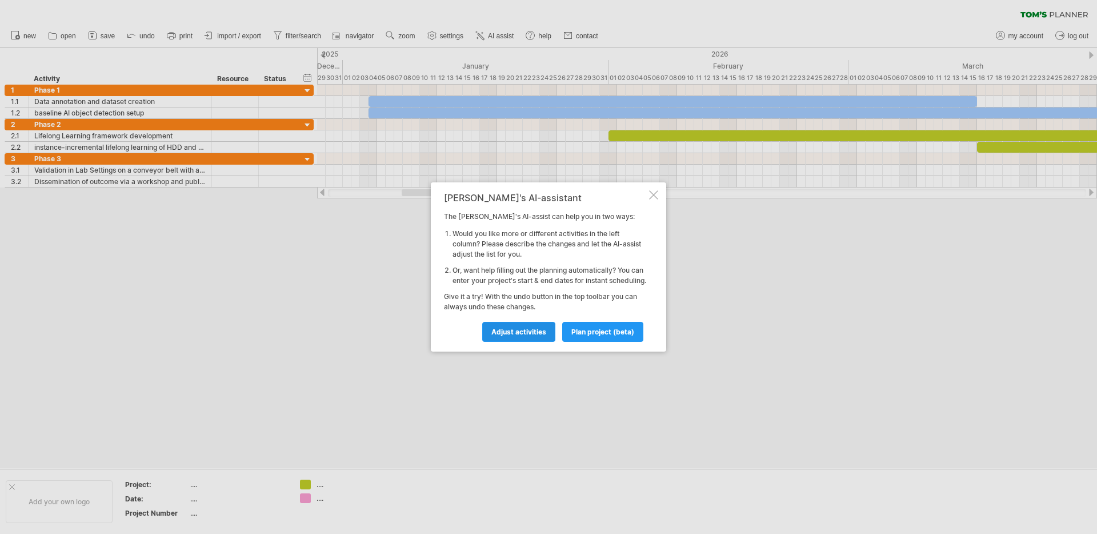
click at [511, 336] on span "Adjust activities" at bounding box center [518, 331] width 55 height 9
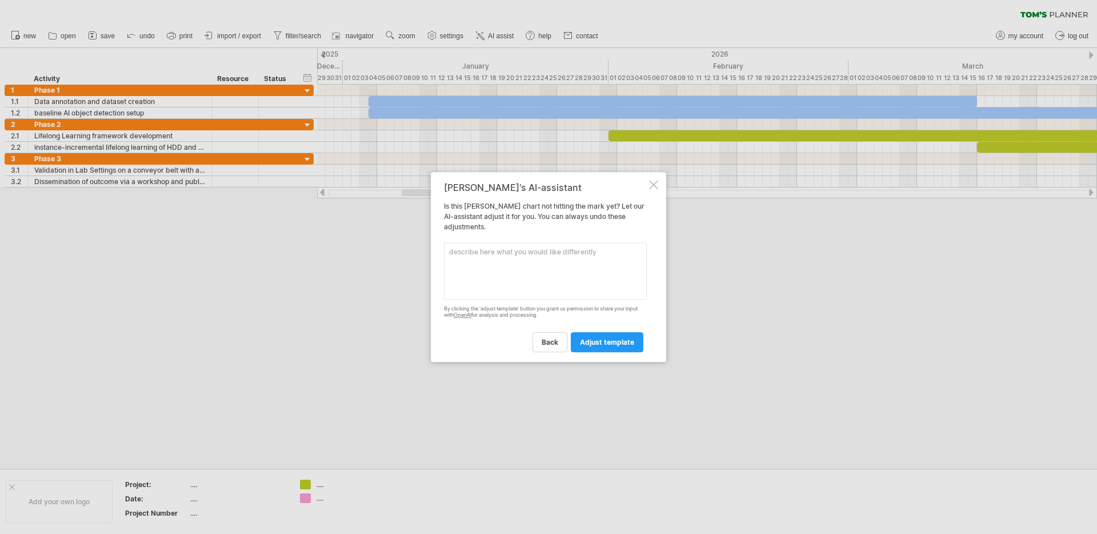
click at [558, 266] on textarea at bounding box center [545, 270] width 203 height 57
click at [546, 339] on span "back" at bounding box center [550, 342] width 17 height 9
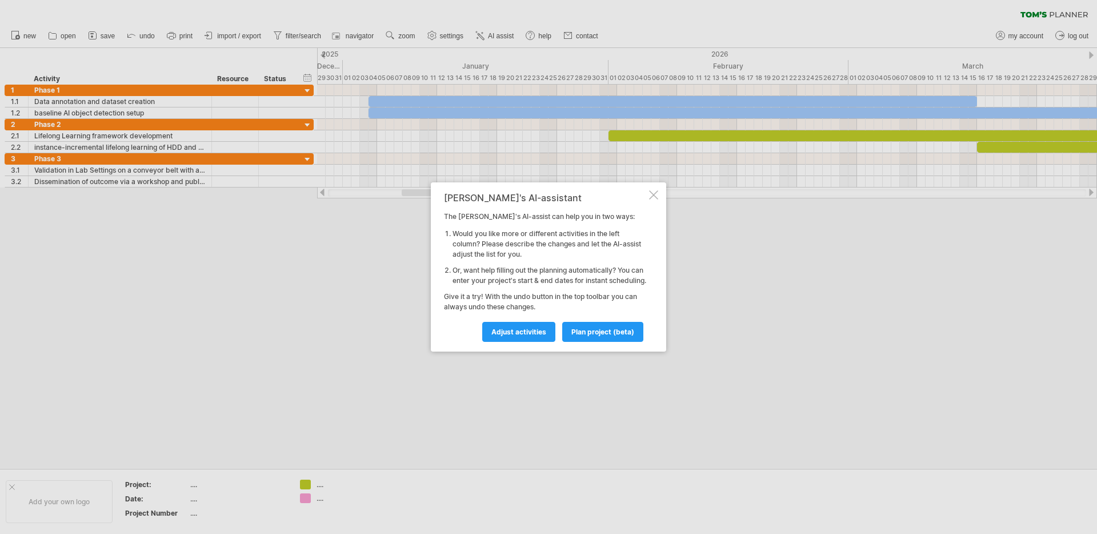
click at [654, 190] on div at bounding box center [653, 194] width 9 height 9
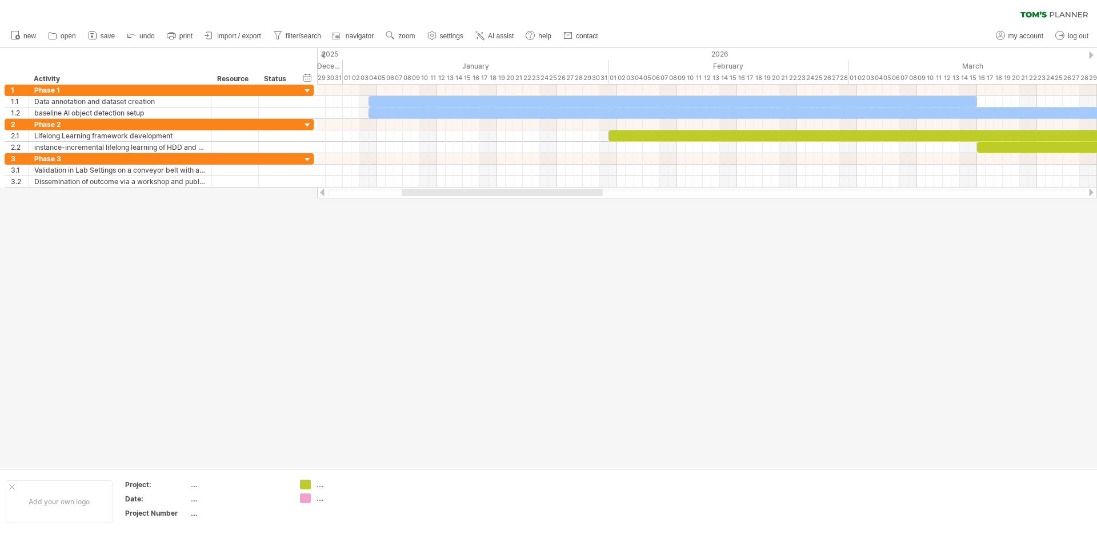
click at [1061, 463] on div at bounding box center [548, 258] width 1097 height 420
